Goal: Task Accomplishment & Management: Complete application form

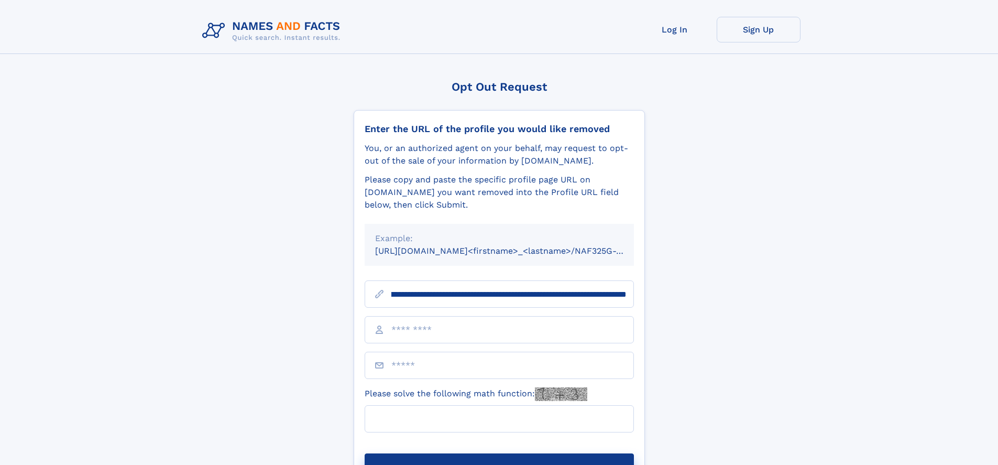
scroll to position [0, 111]
type input "**********"
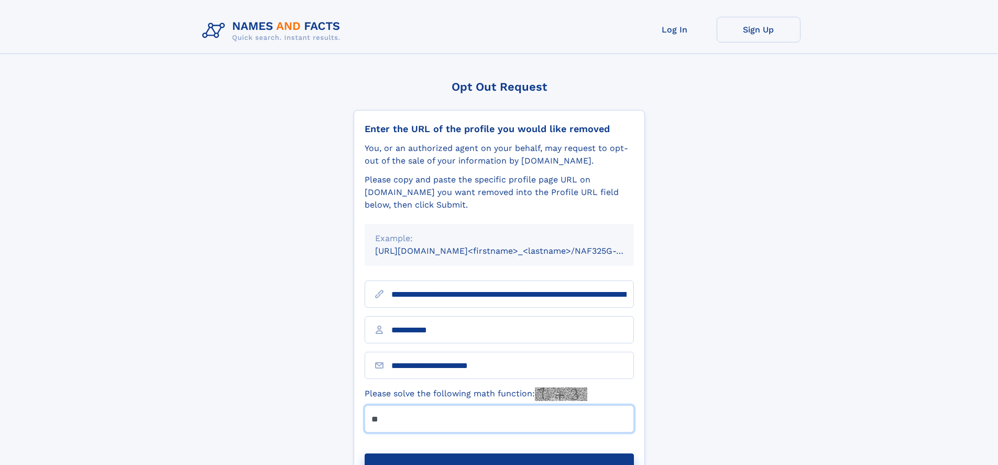
type input "**"
click at [499, 453] on button "Submit Opt Out Request" at bounding box center [499, 470] width 269 height 34
